Goal: Information Seeking & Learning: Find specific fact

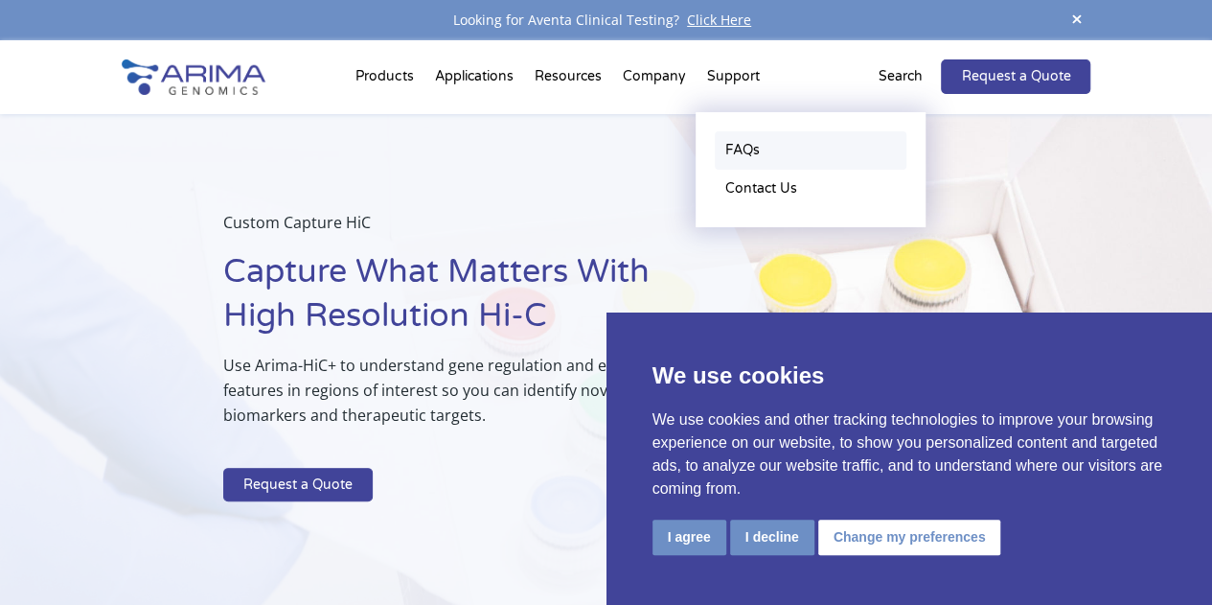
click at [747, 149] on link "FAQs" at bounding box center [811, 150] width 192 height 38
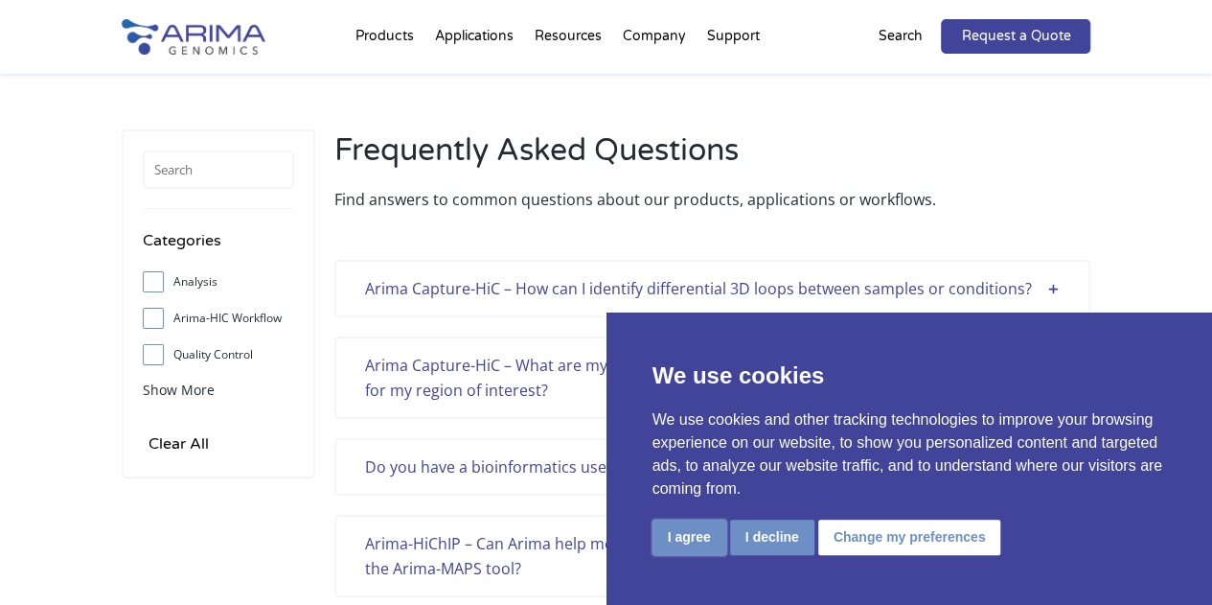
click at [696, 537] on button "I agree" at bounding box center [690, 536] width 74 height 35
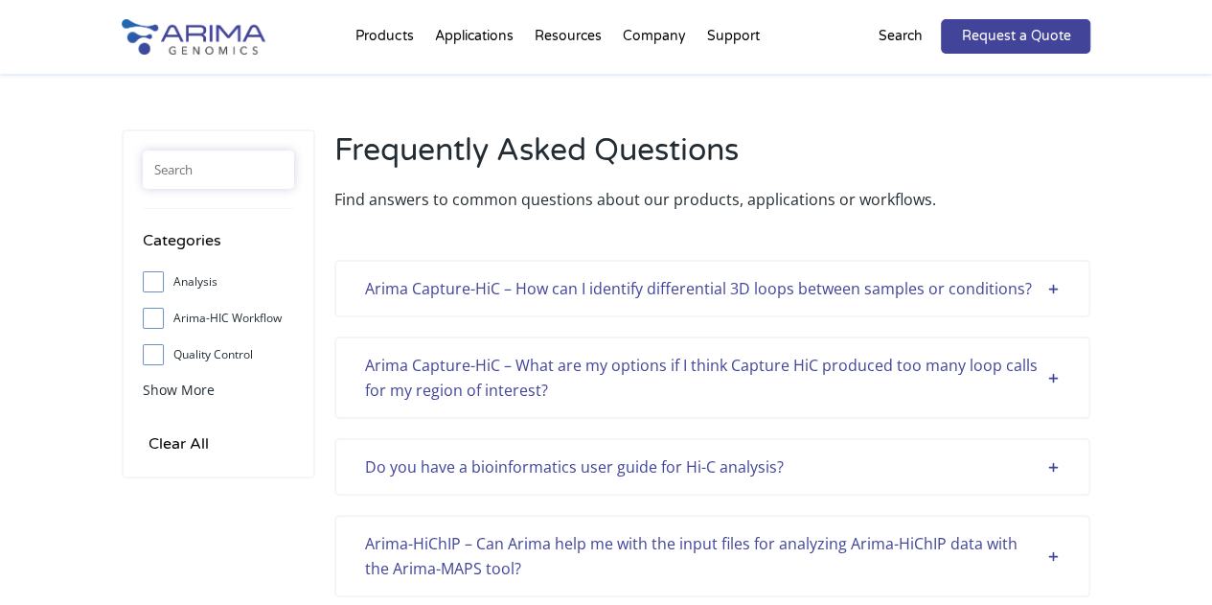
click at [257, 177] on input "text" at bounding box center [218, 169] width 151 height 38
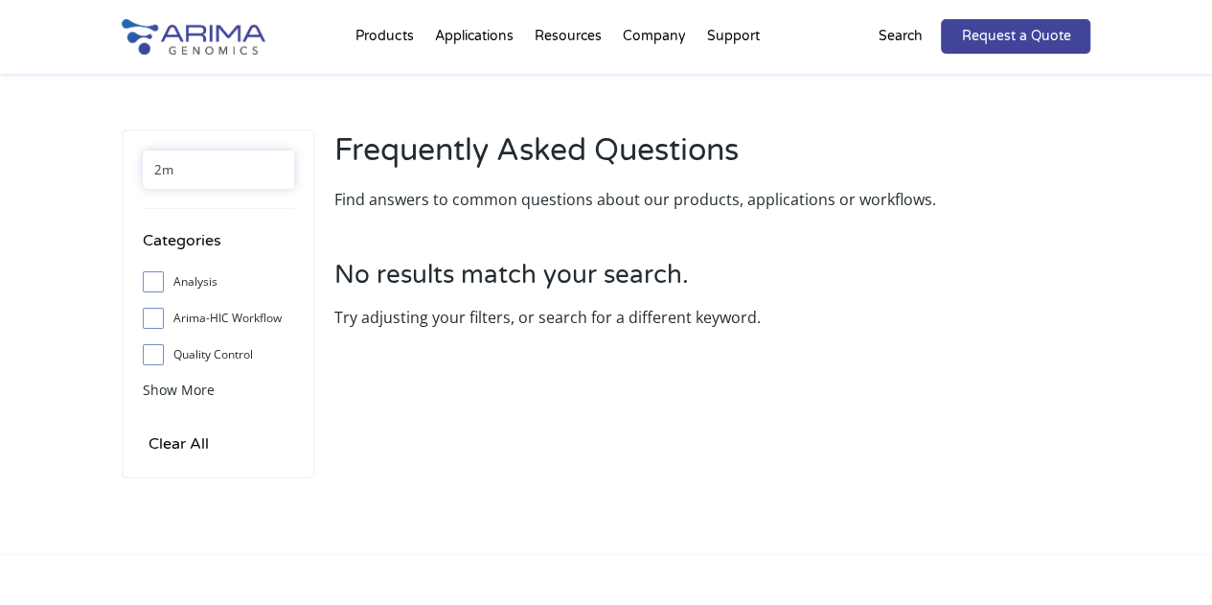
type input "2"
type input "f"
